Goal: Find specific page/section

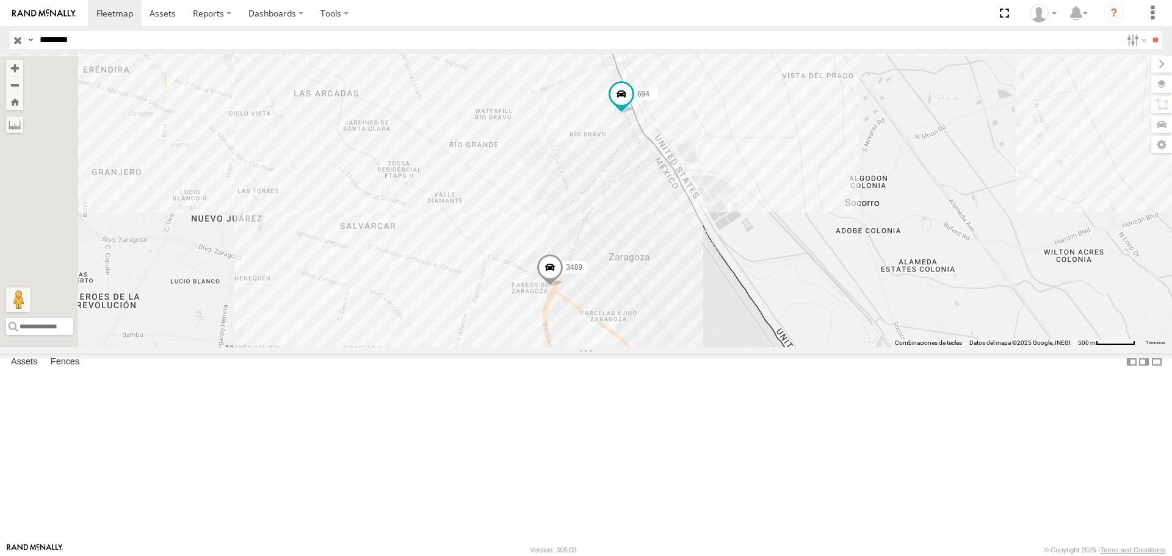
click at [132, 41] on input "********" at bounding box center [578, 40] width 1086 height 18
click at [133, 41] on input "********" at bounding box center [578, 40] width 1086 height 18
type input "**********"
click at [1148, 31] on input "**" at bounding box center [1155, 40] width 14 height 18
